Goal: Navigation & Orientation: Find specific page/section

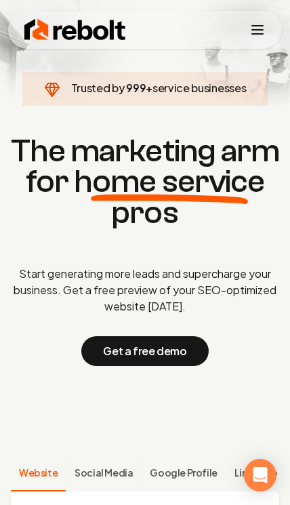
scroll to position [24, 0]
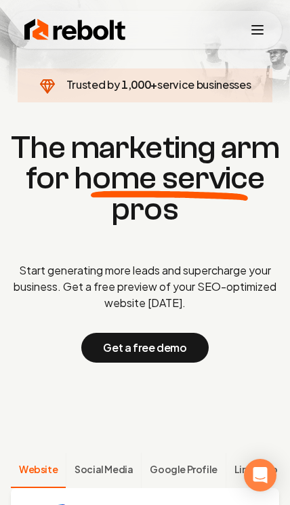
click at [170, 363] on button "Get a free demo" at bounding box center [144, 348] width 127 height 30
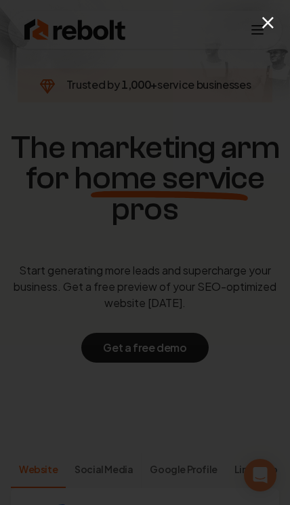
click at [255, 16] on div "×" at bounding box center [145, 252] width 290 height 505
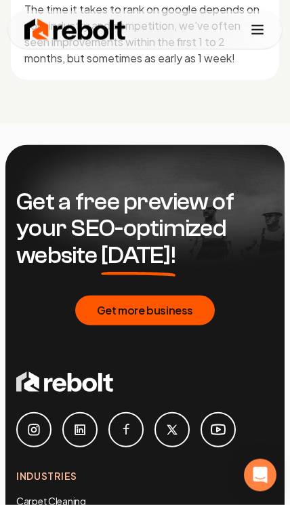
scroll to position [6276, 0]
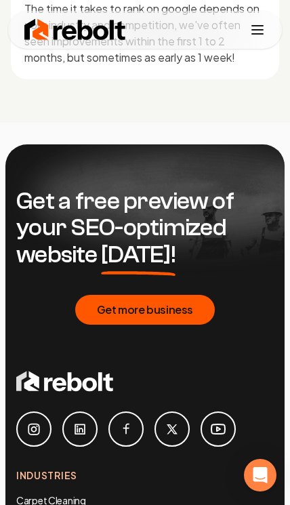
click at [265, 27] on icon "Toggle mobile menu" at bounding box center [258, 30] width 16 height 16
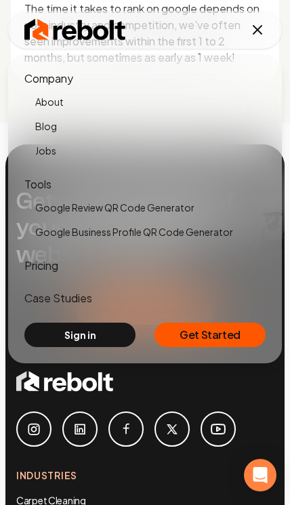
click at [247, 447] on div at bounding box center [145, 407] width 258 height 79
click at [236, 369] on div "Get a free preview of your SEO-optimized website [DATE]! Get more business" at bounding box center [145, 256] width 258 height 225
click at [46, 102] on link "About" at bounding box center [150, 101] width 231 height 19
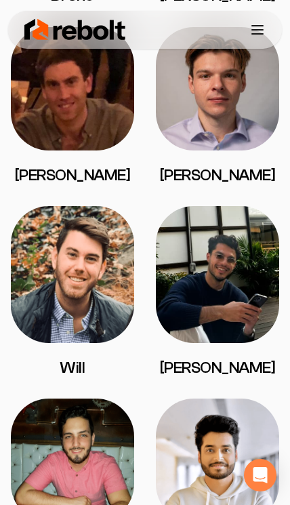
scroll to position [3408, 0]
